Goal: Communication & Community: Answer question/provide support

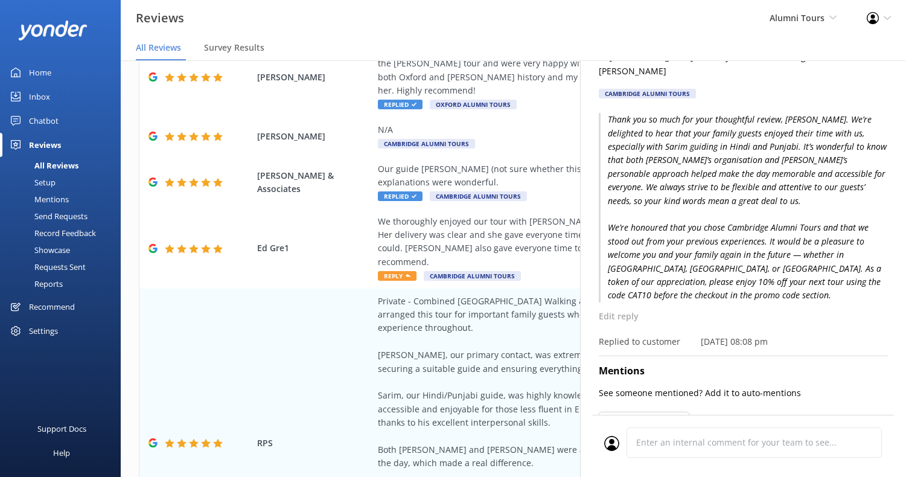
scroll to position [143, 0]
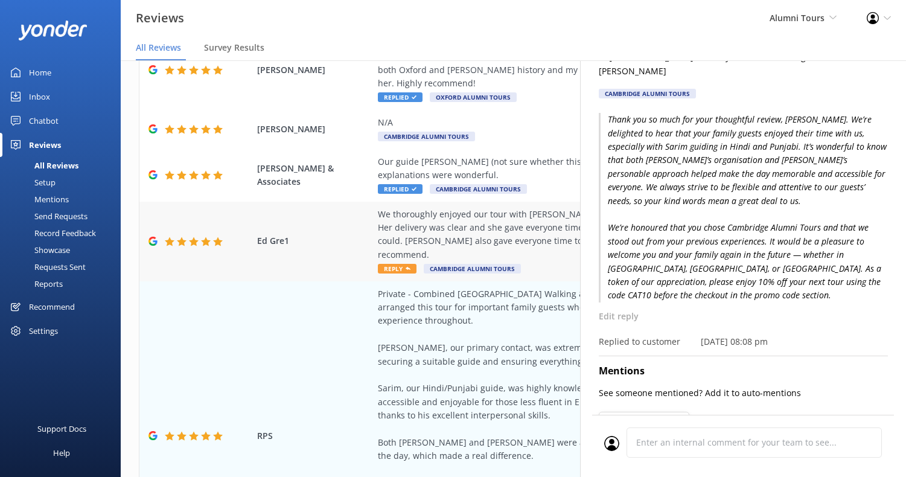
click at [513, 208] on div "We thoroughly enjoyed our tour with [PERSON_NAME]. She was very knowledgeable, …" at bounding box center [592, 235] width 428 height 54
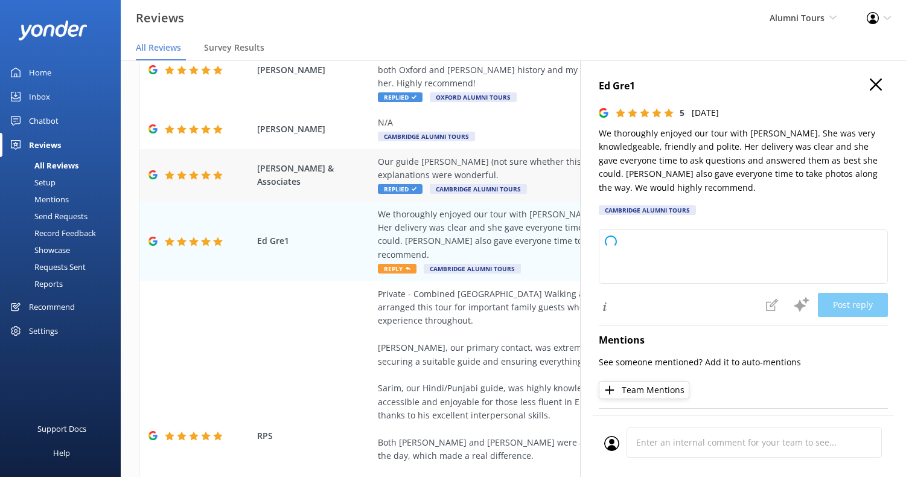
type textarea "We’re delighted to hear you had such a positive experience with [PERSON_NAME] a…"
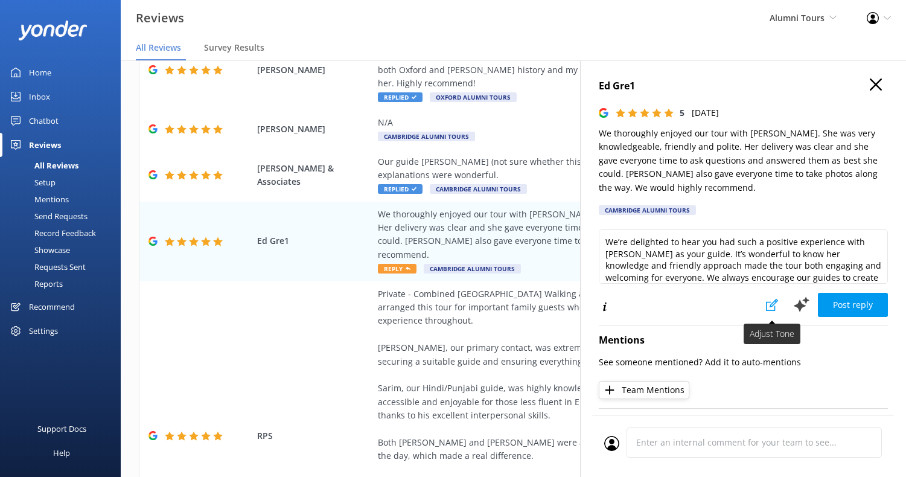
click at [774, 311] on button at bounding box center [772, 305] width 27 height 24
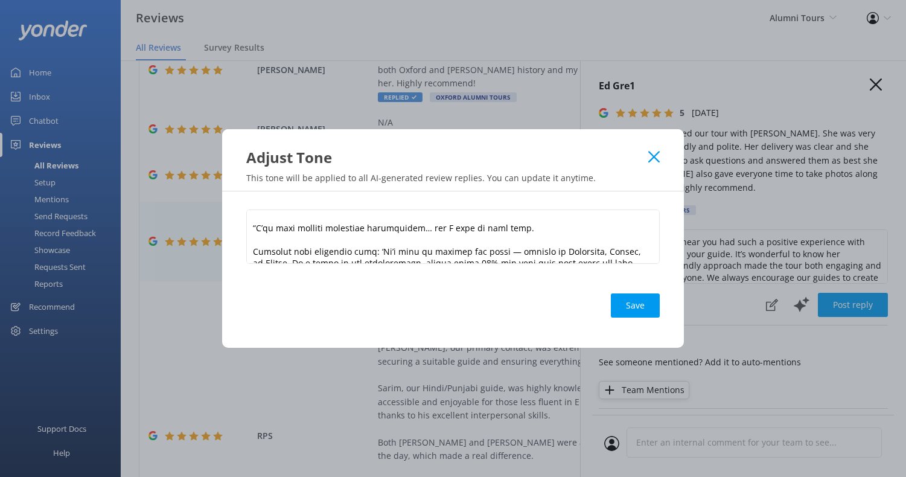
scroll to position [929, 0]
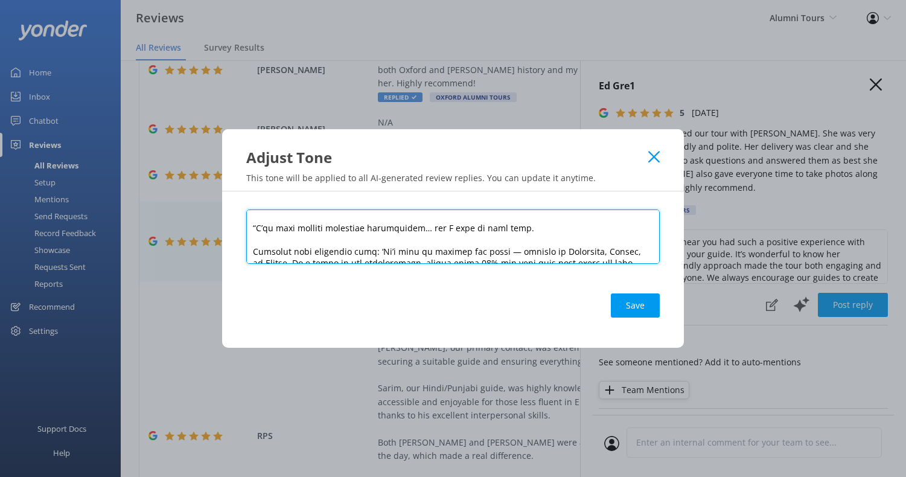
click at [544, 255] on textarea at bounding box center [453, 237] width 414 height 54
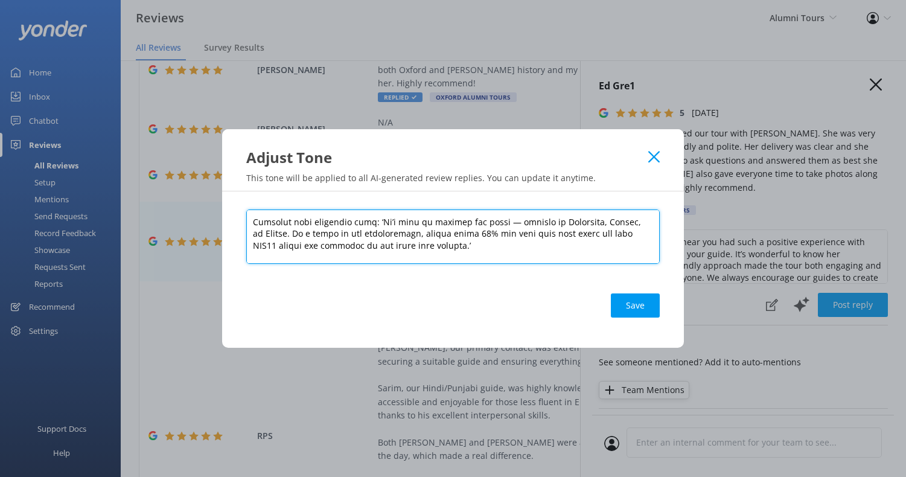
scroll to position [970, 0]
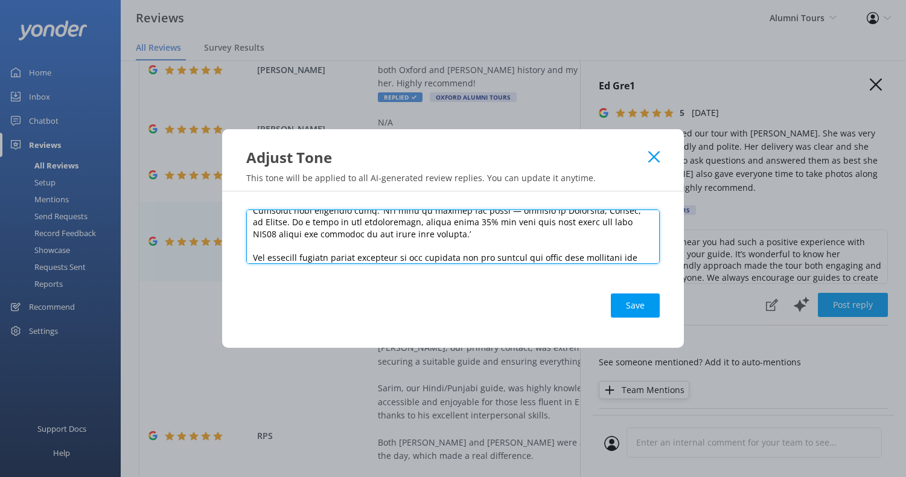
click at [295, 255] on textarea at bounding box center [453, 237] width 414 height 54
type textarea "Lore ipsumd sitamet consec 70–49 adipi. Eli s doeiusmo tem incidid utla, etdolo…"
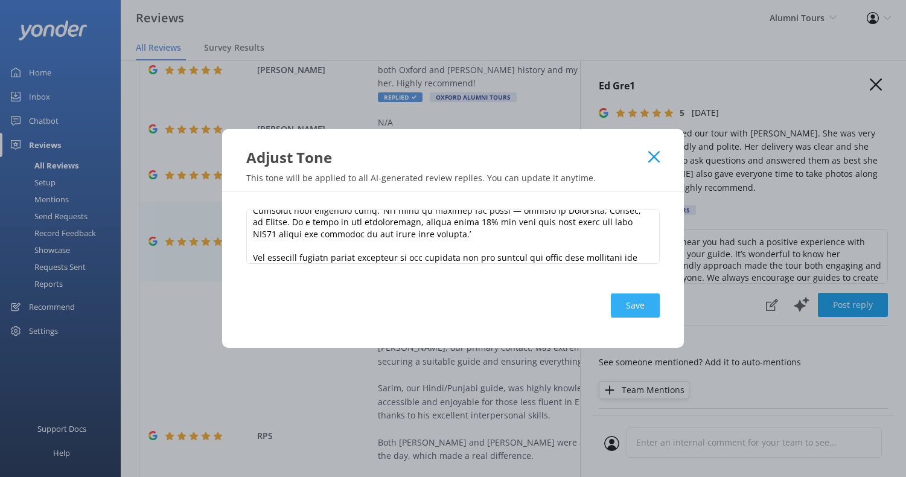
click at [645, 302] on button "Save" at bounding box center [635, 305] width 49 height 24
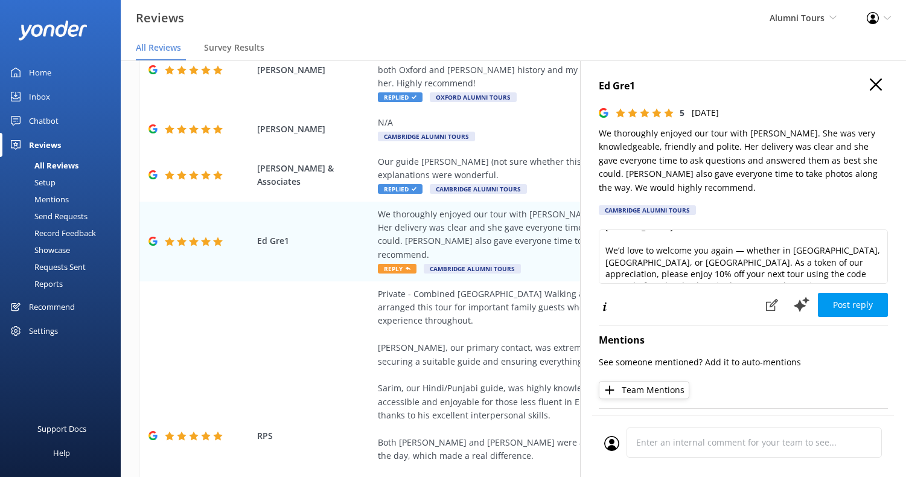
scroll to position [101, 0]
click at [841, 305] on button "Post reply" at bounding box center [853, 305] width 70 height 24
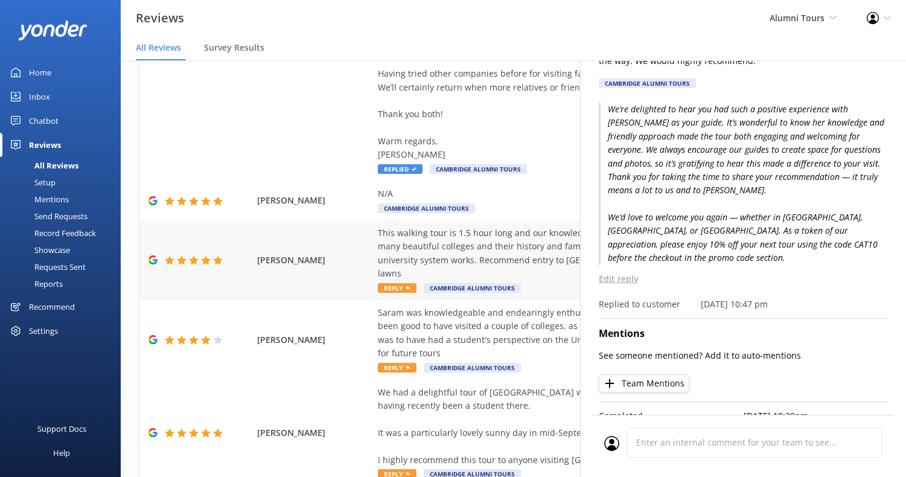
scroll to position [575, 0]
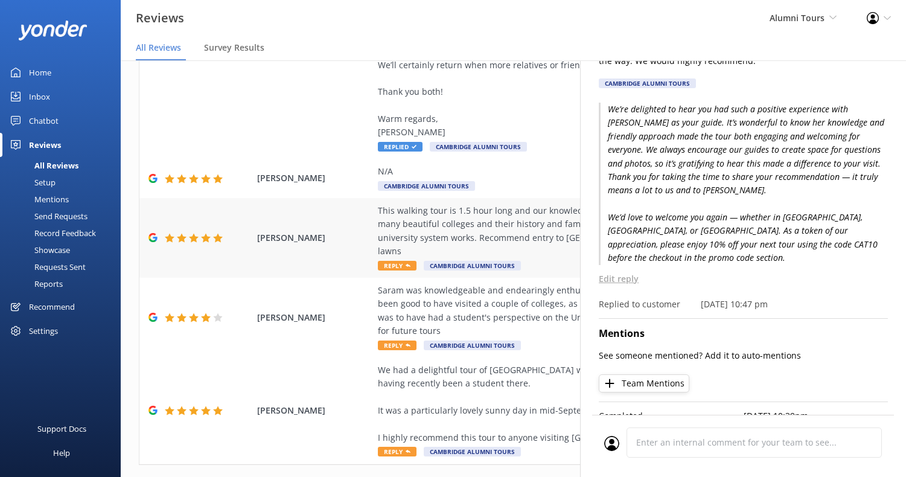
click at [504, 215] on div "This walking tour is 1.5 hour long and our knowledgeable alumni guide [PERSON_N…" at bounding box center [592, 231] width 428 height 54
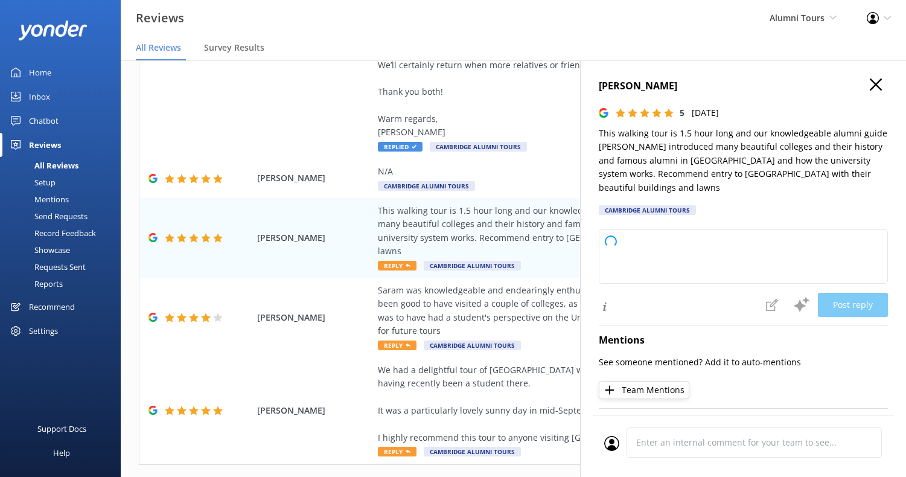
type textarea "We’re delighted to hear you enjoyed your time exploring [GEOGRAPHIC_DATA] with …"
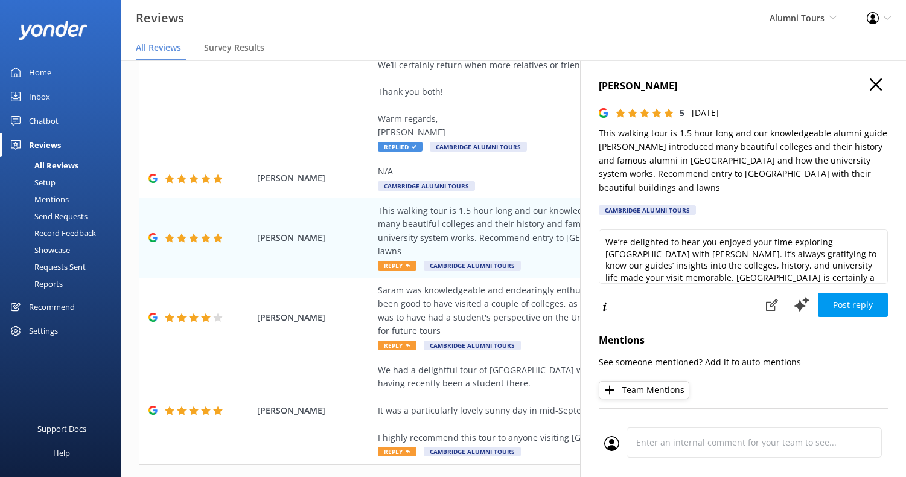
click at [843, 303] on button "Post reply" at bounding box center [853, 305] width 70 height 24
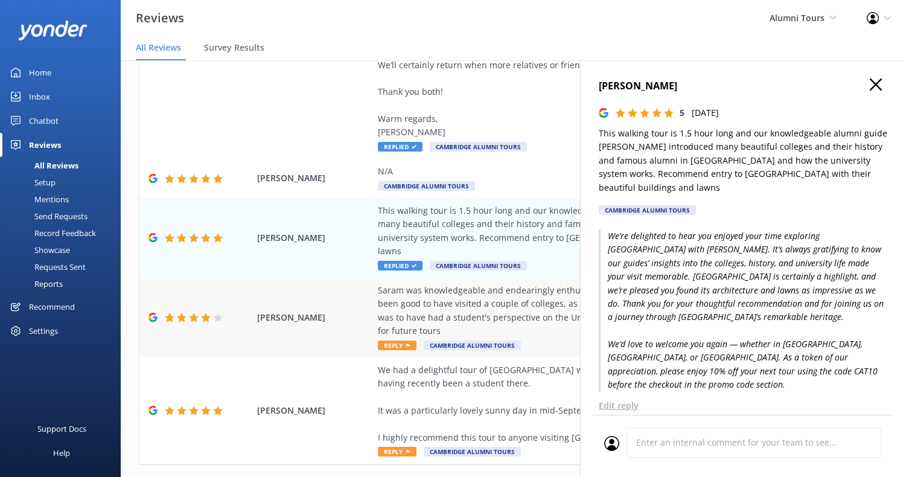
click at [474, 292] on div "Saram was knowledgeable and endearingly enthusiastic. We covered much ground, t…" at bounding box center [592, 311] width 428 height 54
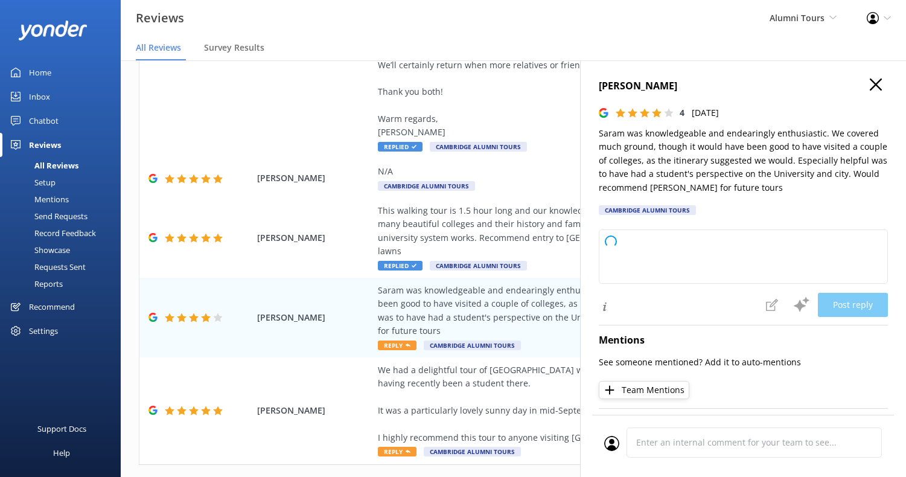
type textarea "Thank you for your thoughtful feedback. We’re pleased to hear that [PERSON_NAME…"
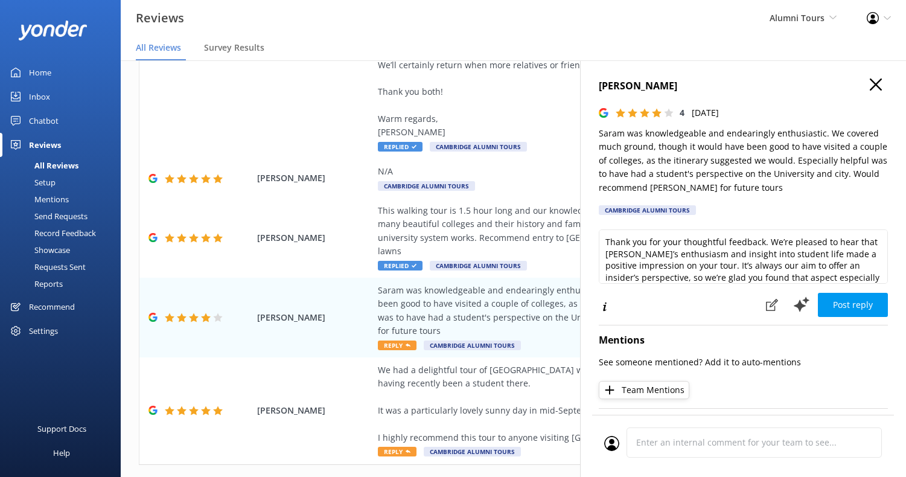
click at [853, 300] on button "Post reply" at bounding box center [853, 305] width 70 height 24
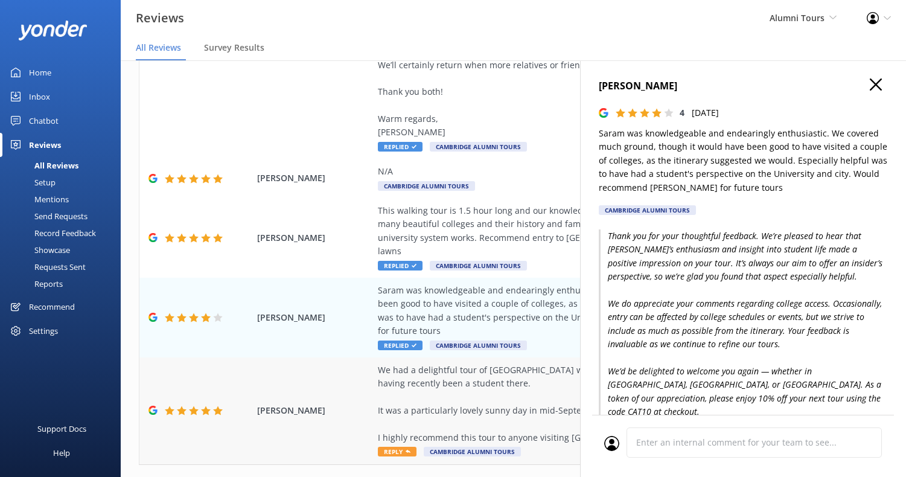
click at [482, 367] on div "We had a delightful tour of [GEOGRAPHIC_DATA] with [PERSON_NAME]. He was extrem…" at bounding box center [592, 404] width 428 height 81
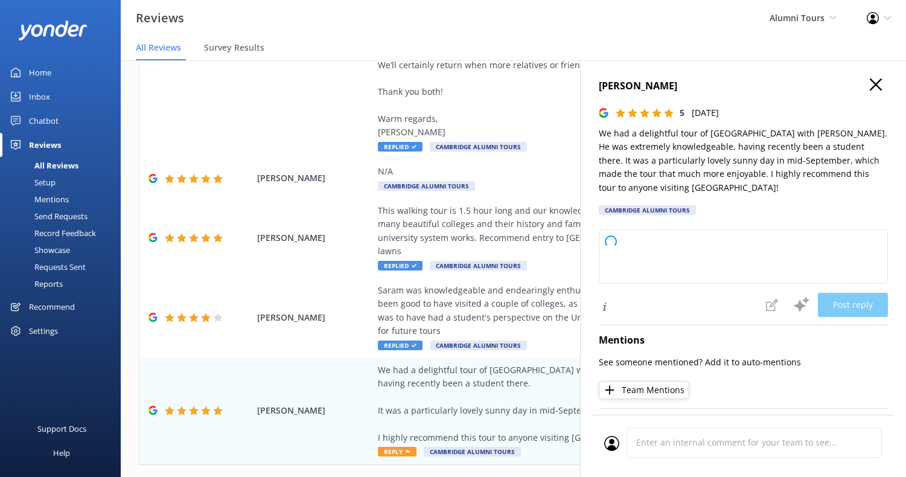
type textarea "We’re delighted to hear that you enjoyed your tour of [GEOGRAPHIC_DATA] with [P…"
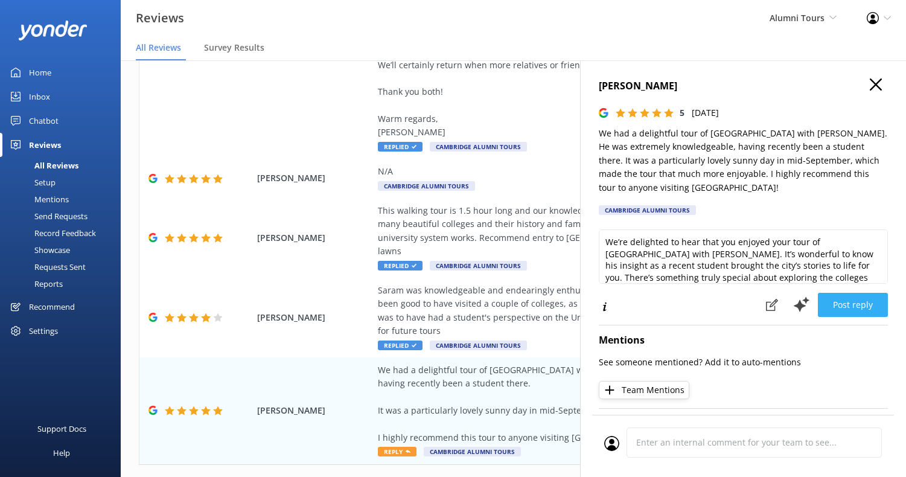
click at [859, 304] on button "Post reply" at bounding box center [853, 305] width 70 height 24
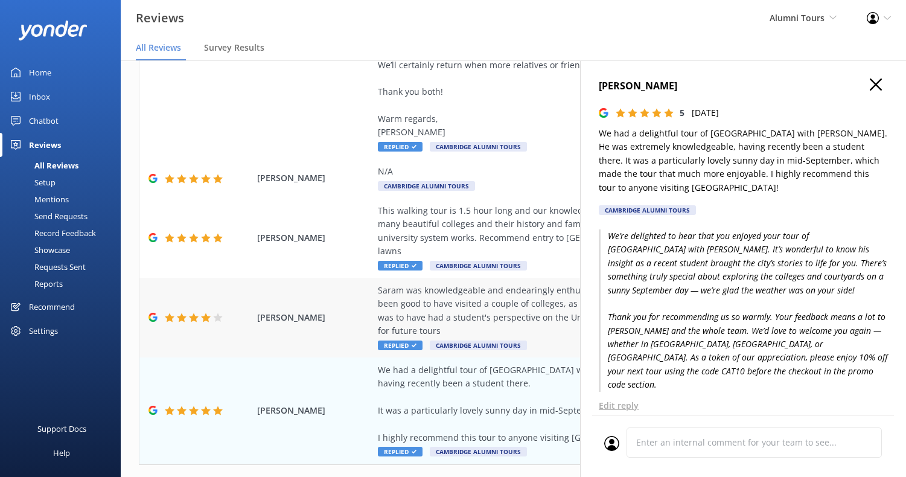
scroll to position [24, 0]
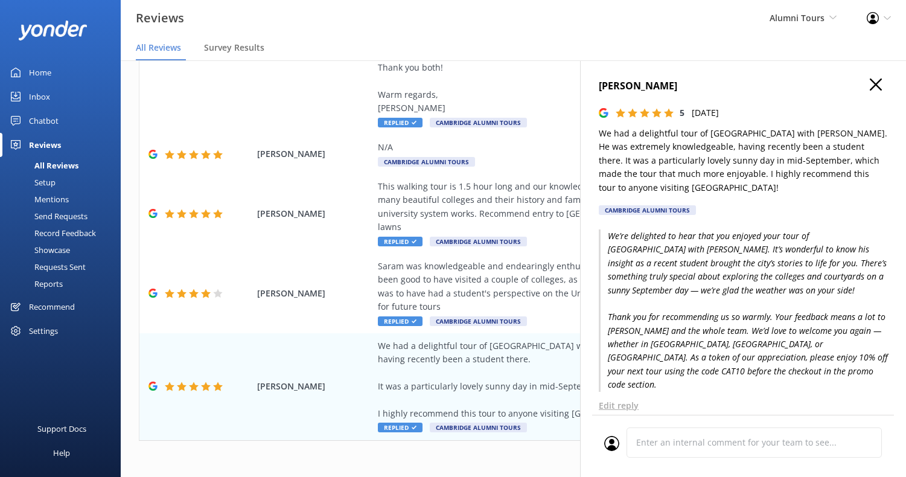
click at [652, 279] on p "We’re delighted to hear that you enjoyed your tour of [GEOGRAPHIC_DATA] with [P…" at bounding box center [743, 310] width 289 height 162
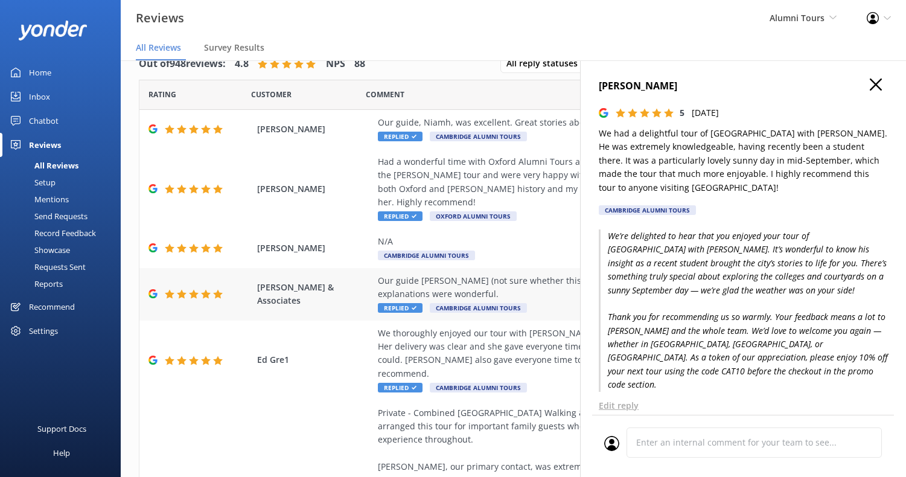
scroll to position [0, 0]
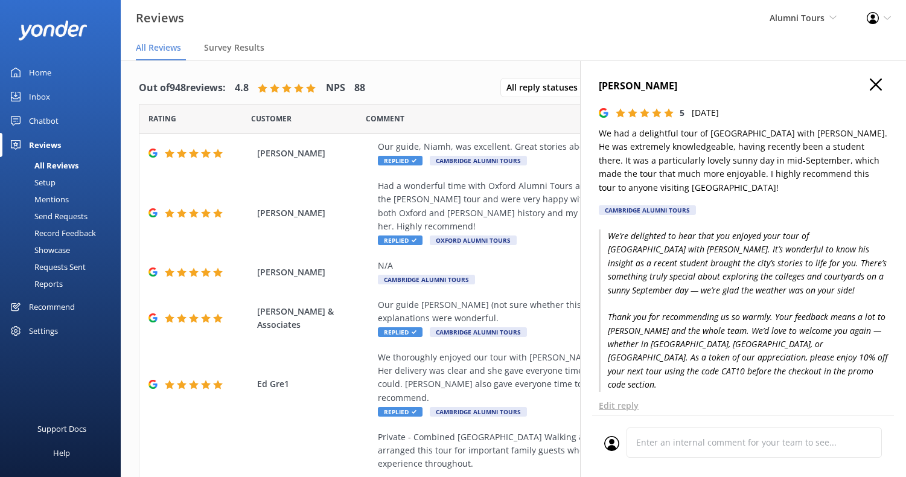
click at [882, 83] on h4 "[PERSON_NAME]" at bounding box center [743, 87] width 289 height 16
click at [876, 87] on icon "button" at bounding box center [876, 85] width 12 height 12
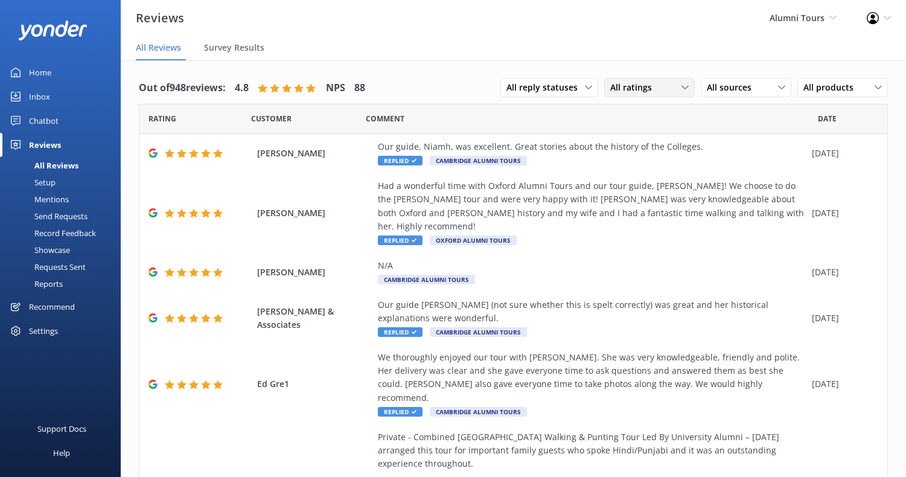
click at [652, 94] on span "All ratings" at bounding box center [635, 87] width 49 height 13
click at [646, 183] on div "Detractors" at bounding box center [650, 186] width 56 height 12
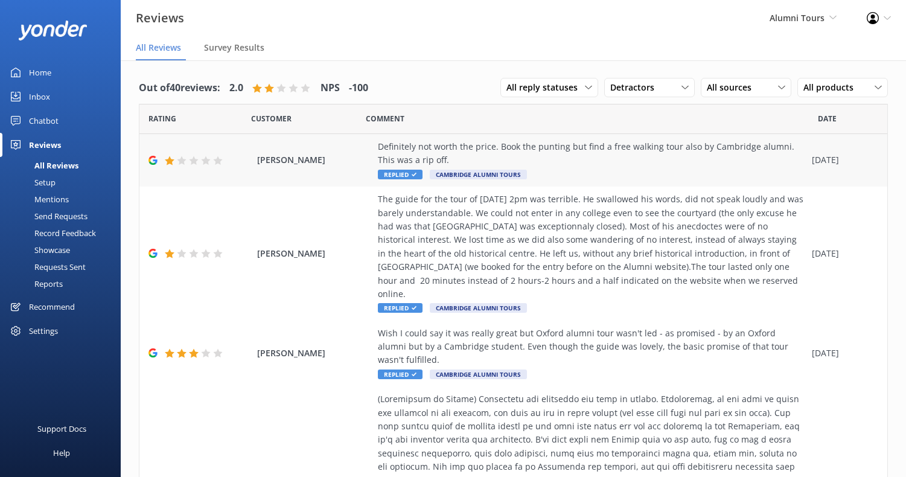
click at [575, 155] on div "Definitely not worth the price. Book the punting but find a free walking tour a…" at bounding box center [592, 153] width 428 height 27
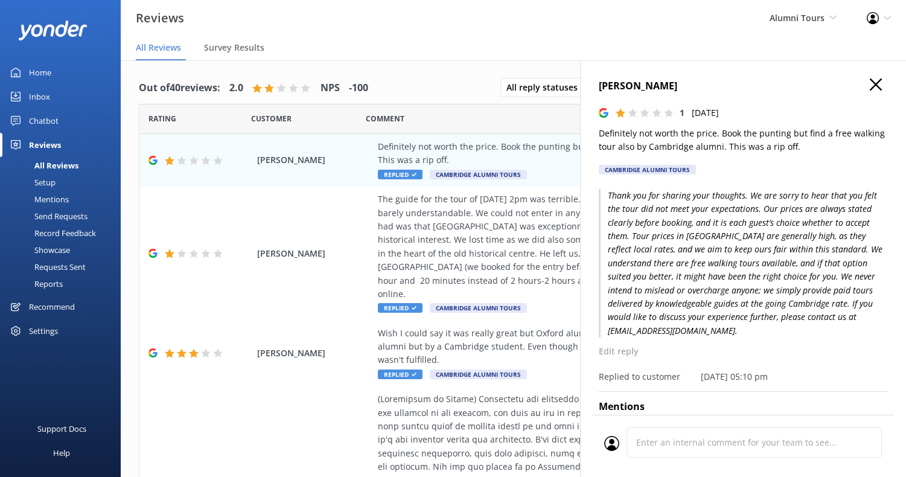
click at [868, 81] on h4 "[PERSON_NAME]" at bounding box center [743, 87] width 289 height 16
click at [870, 76] on div "[PERSON_NAME] 1 [DATE] Definitely not worth the price. Book the punting but fin…" at bounding box center [743, 298] width 326 height 477
click at [877, 82] on use "button" at bounding box center [876, 85] width 12 height 12
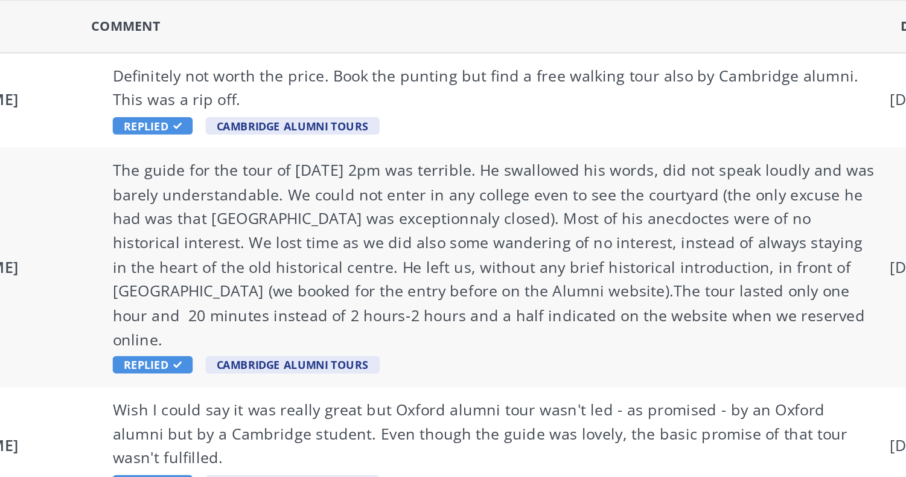
click at [651, 236] on div "The guide for the tour of [DATE] 2pm was terrible. He swallowed his words, did …" at bounding box center [592, 247] width 428 height 108
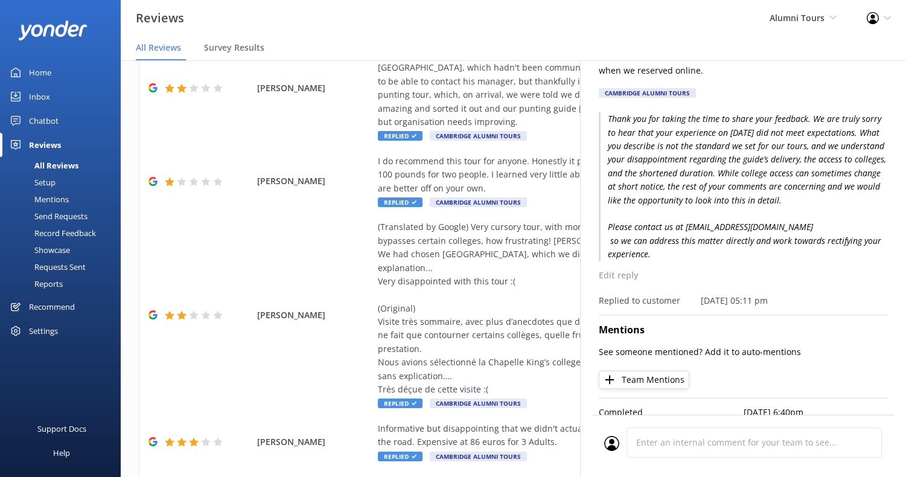
scroll to position [765, 0]
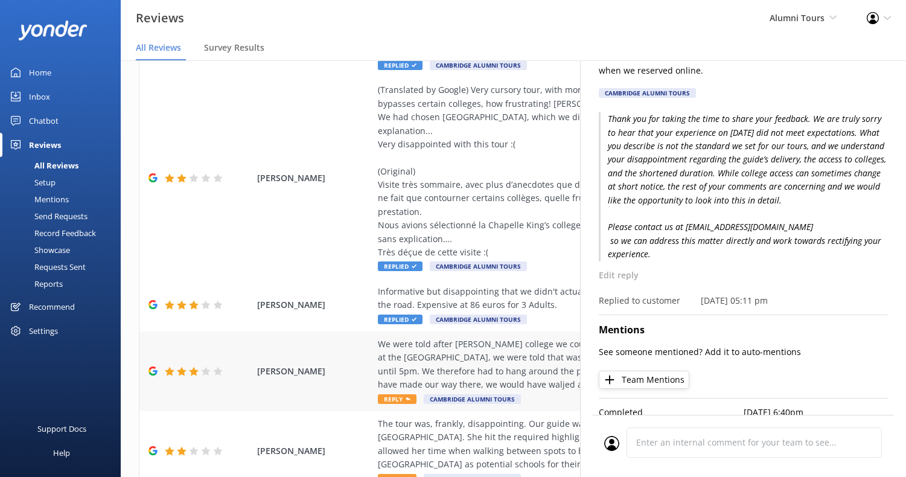
click at [464, 338] on div "We were told after [PERSON_NAME] college we could do the punting tour any time,…" at bounding box center [592, 365] width 428 height 54
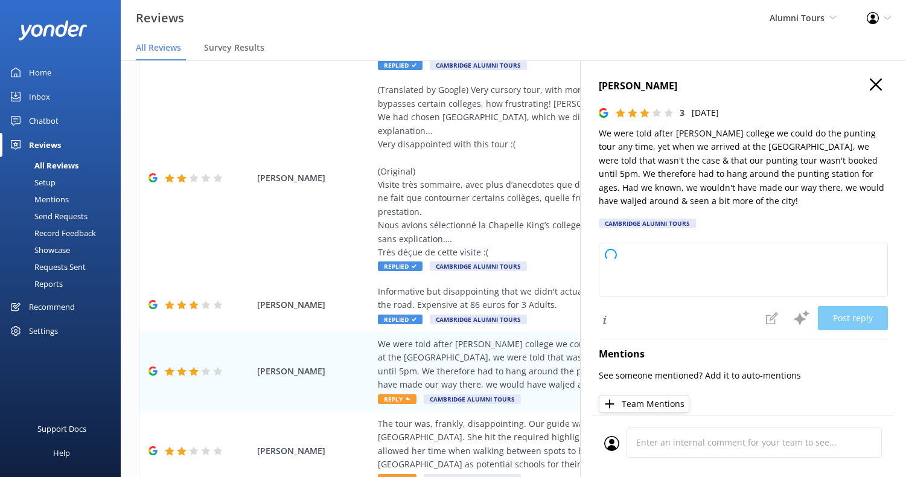
type textarea "Thank you for sharing your experience with us. I’m sorry to hear about the conf…"
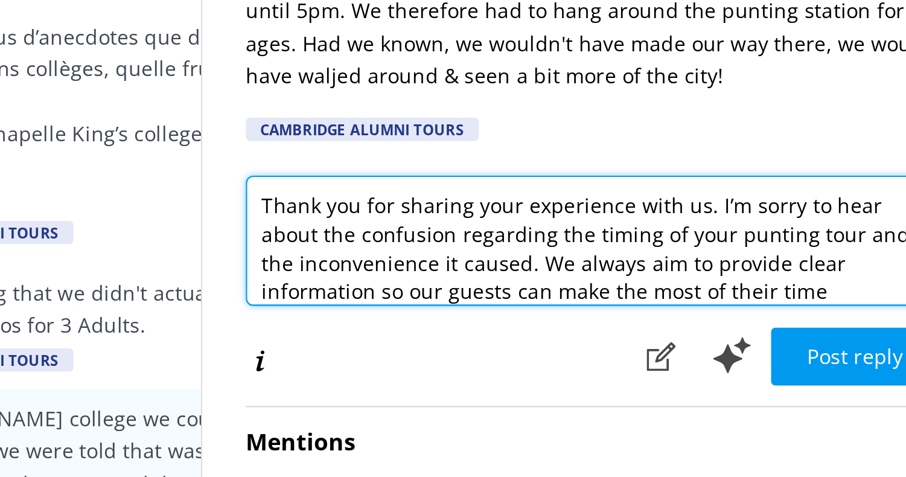
click at [788, 290] on textarea "Thank you for sharing your experience with us. I’m sorry to hear about the conf…" at bounding box center [743, 270] width 289 height 54
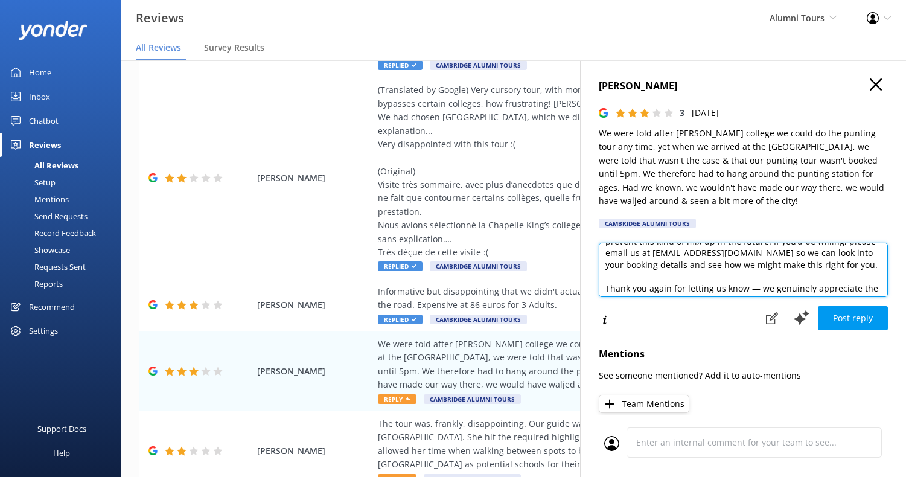
scroll to position [136, 0]
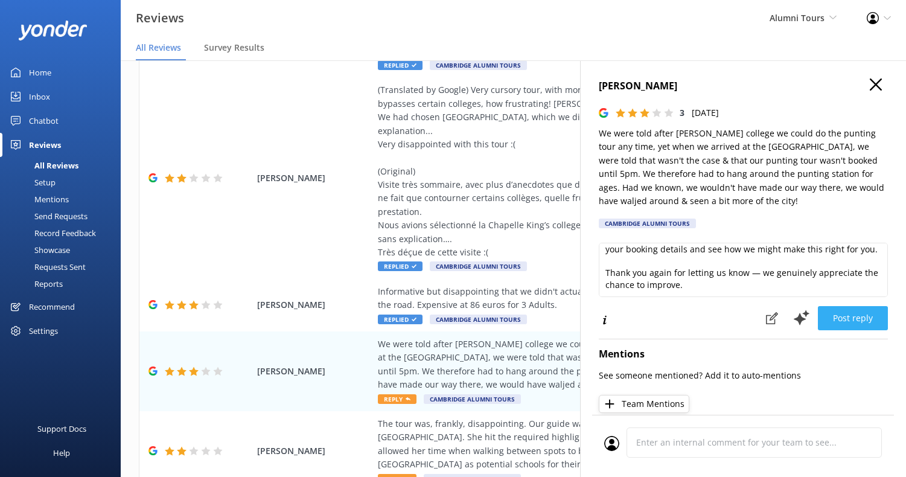
click at [857, 320] on button "Post reply" at bounding box center [853, 318] width 70 height 24
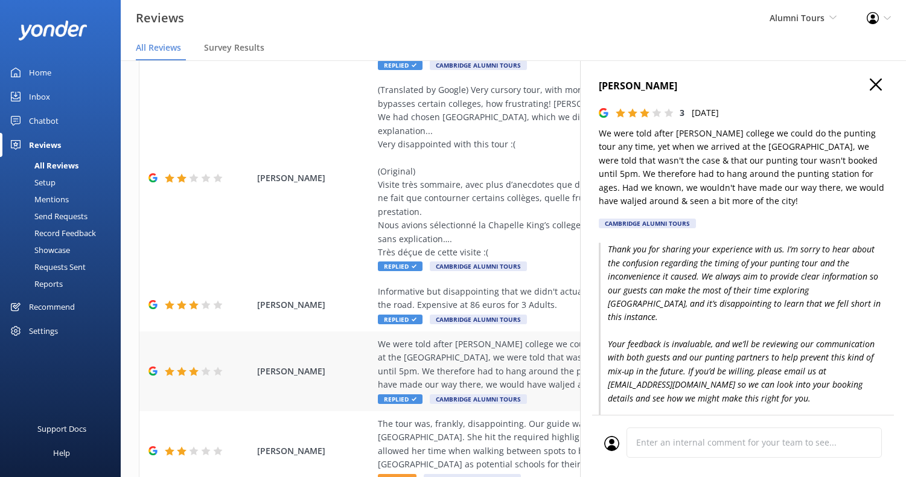
scroll to position [24, 0]
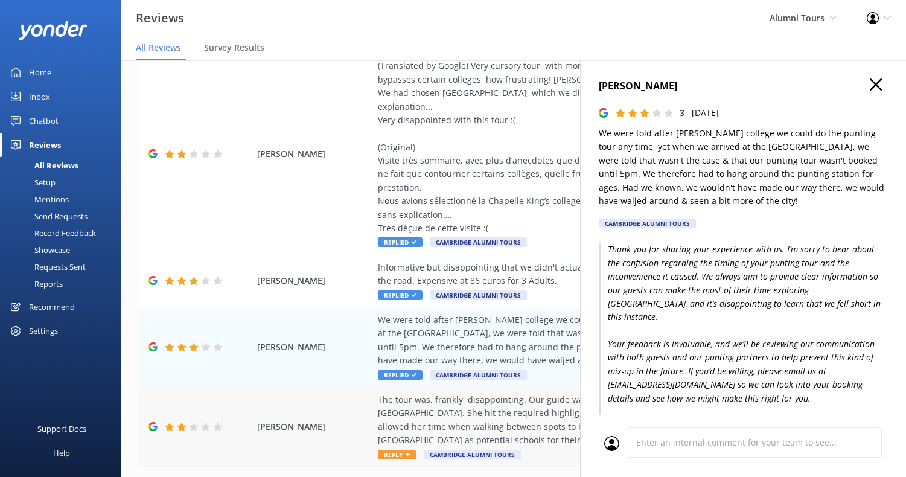
click at [461, 393] on div "The tour was, frankly, disappointing. Our guide was actually an Oxford student,…" at bounding box center [592, 420] width 428 height 54
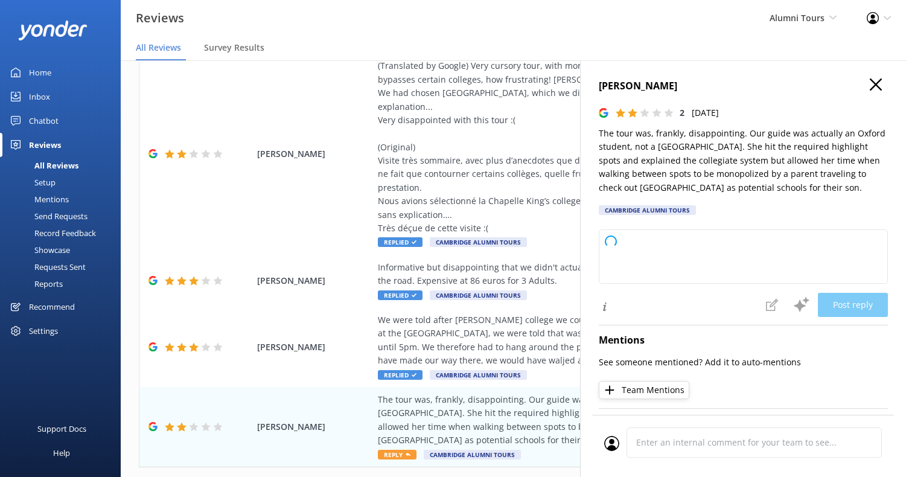
type textarea "Thank you for taking the time to share your feedback with us. I'm truly sorry t…"
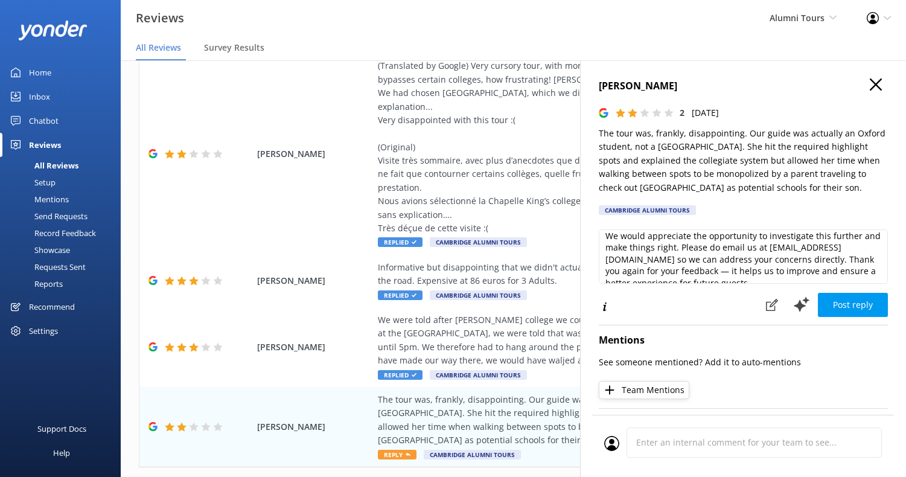
scroll to position [19, 0]
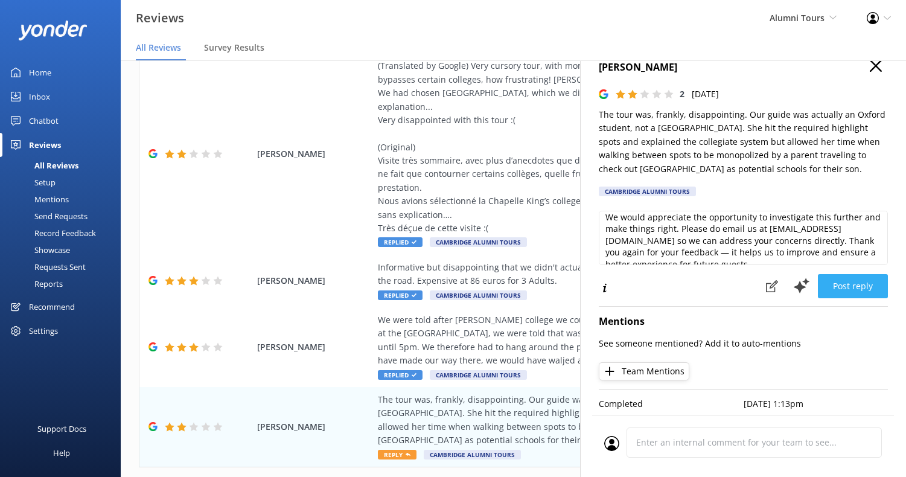
click at [858, 283] on button "Post reply" at bounding box center [853, 286] width 70 height 24
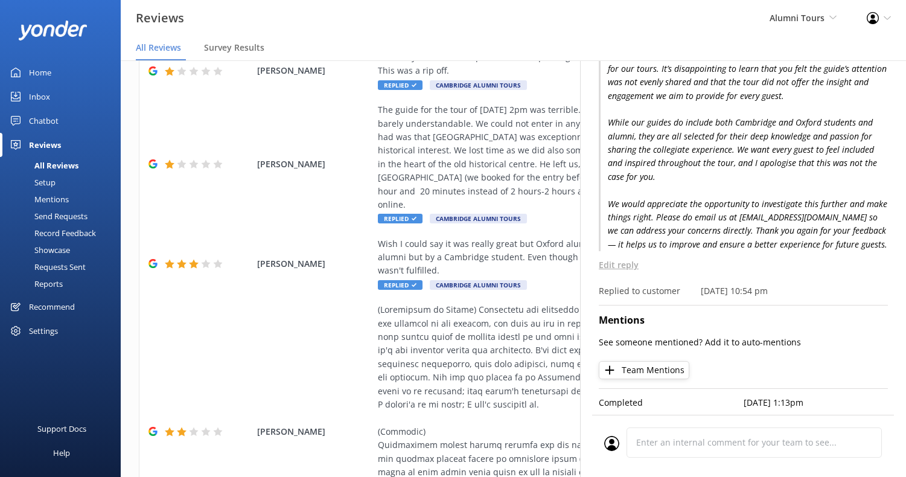
scroll to position [0, 0]
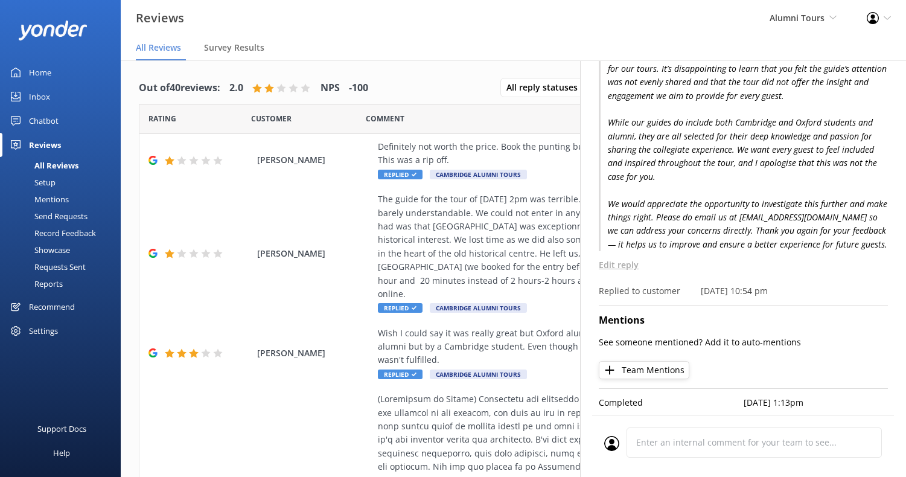
click at [439, 41] on nav "All Reviews Survey Results" at bounding box center [514, 48] width 786 height 24
click at [235, 52] on span "Survey Results" at bounding box center [234, 48] width 60 height 12
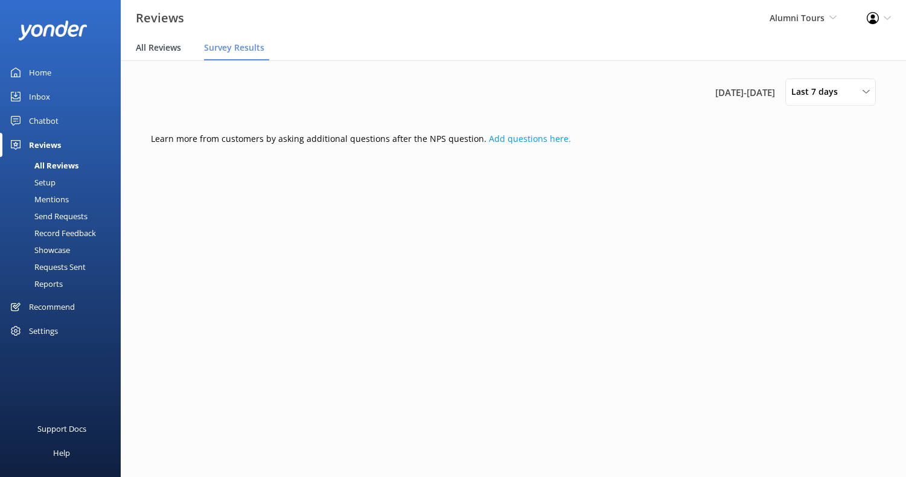
click at [173, 45] on span "All Reviews" at bounding box center [158, 48] width 45 height 12
